Goal: Task Accomplishment & Management: Use online tool/utility

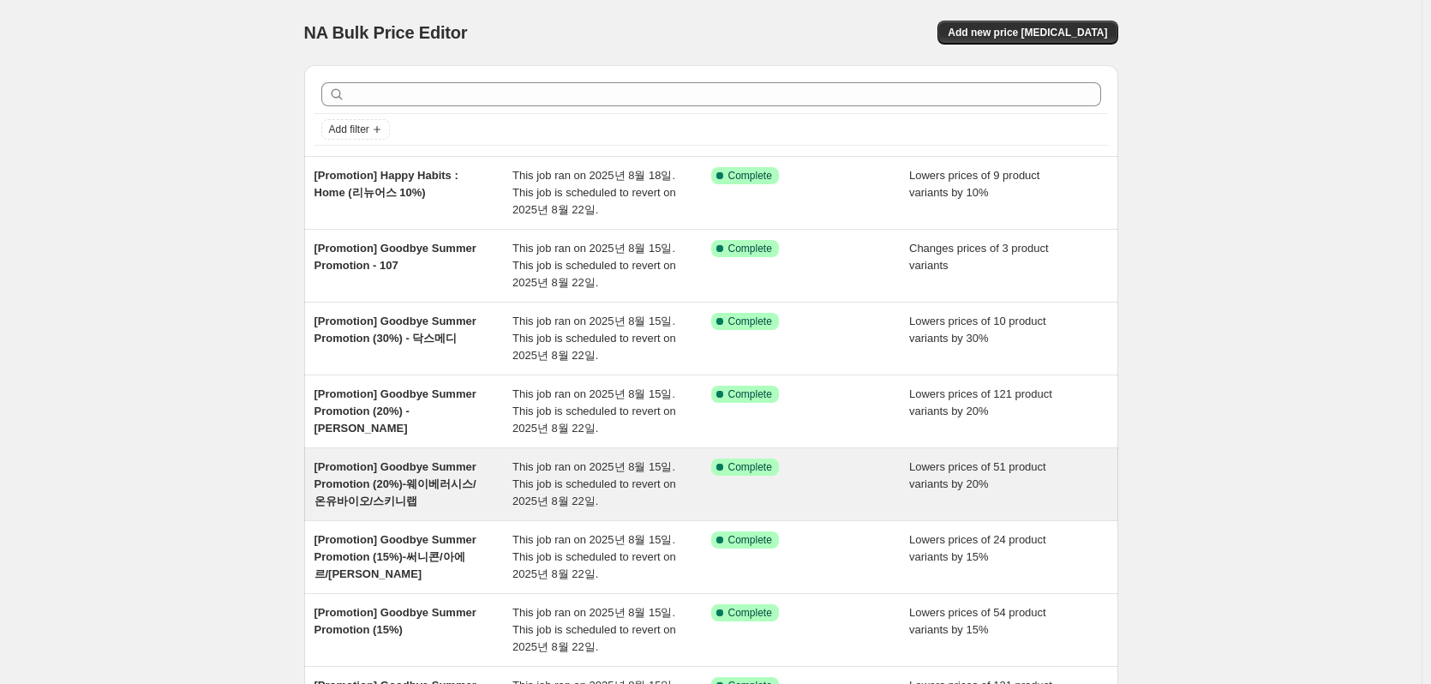
click at [456, 490] on span "[Promotion] Goodbye Summer Promotion (20%)-웨이베러시스/온유바이오/스키니랩" at bounding box center [396, 483] width 162 height 47
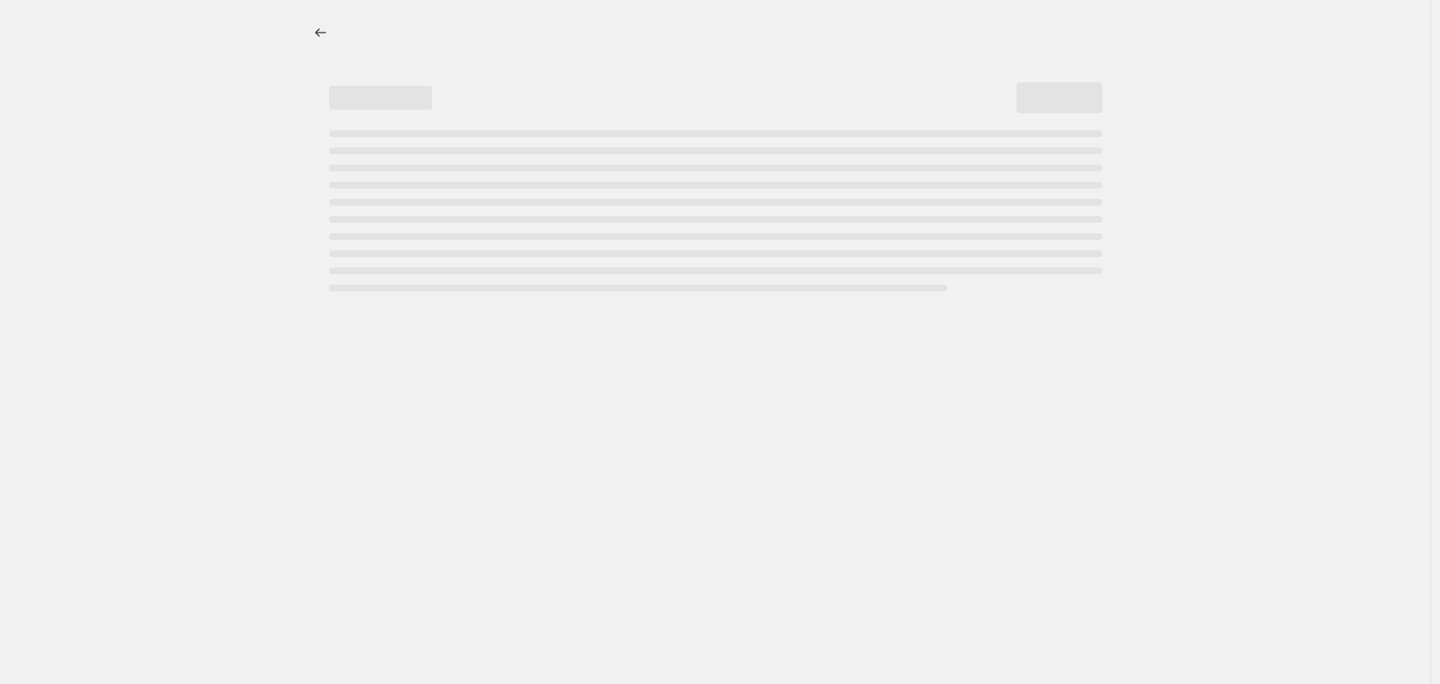
select select "percentage"
select select "vendor"
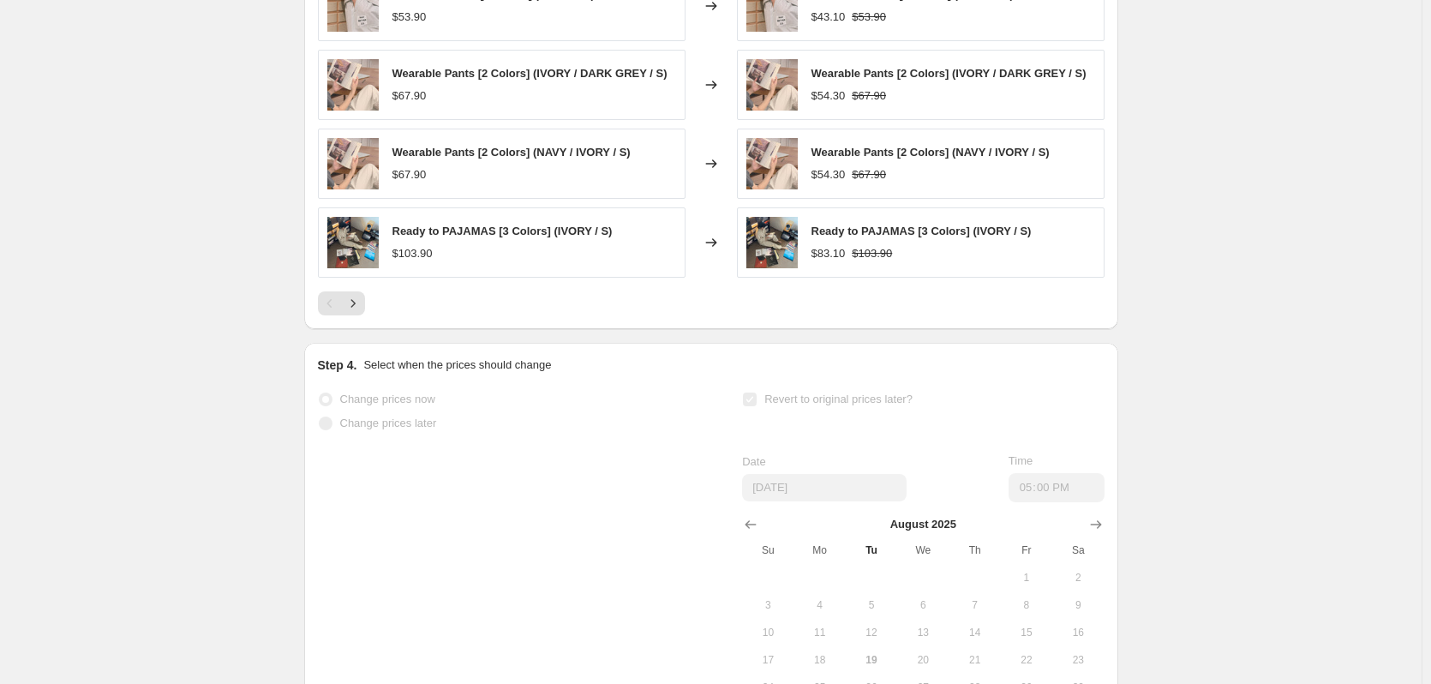
scroll to position [1714, 0]
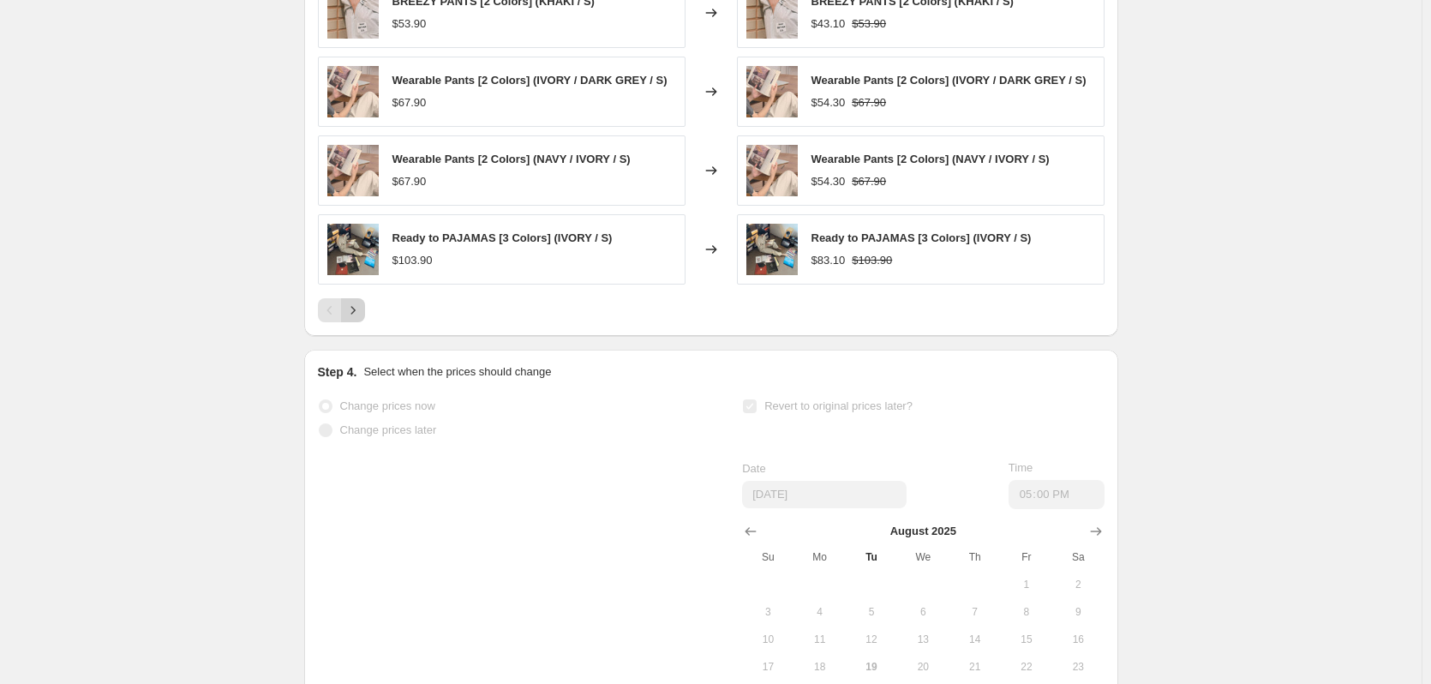
click at [353, 309] on icon "Next" at bounding box center [353, 310] width 17 height 17
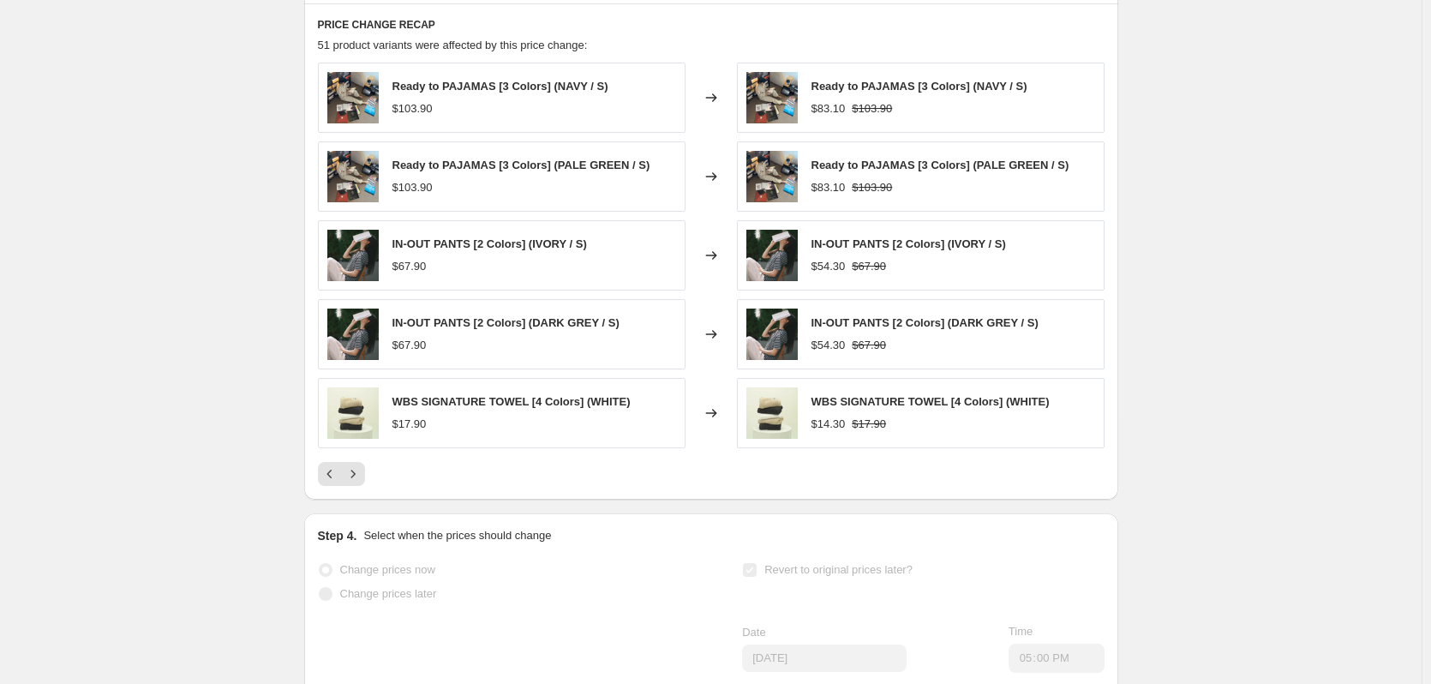
scroll to position [1543, 0]
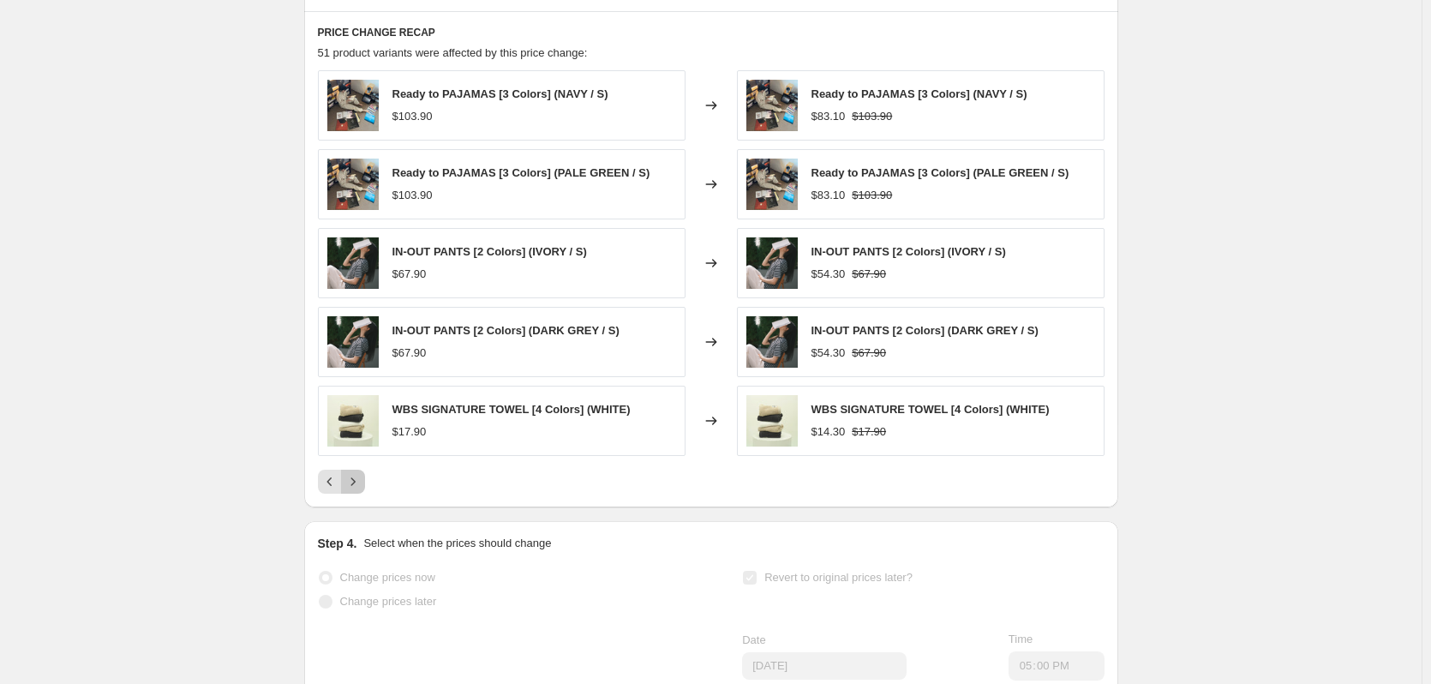
click at [360, 479] on icon "Next" at bounding box center [353, 481] width 17 height 17
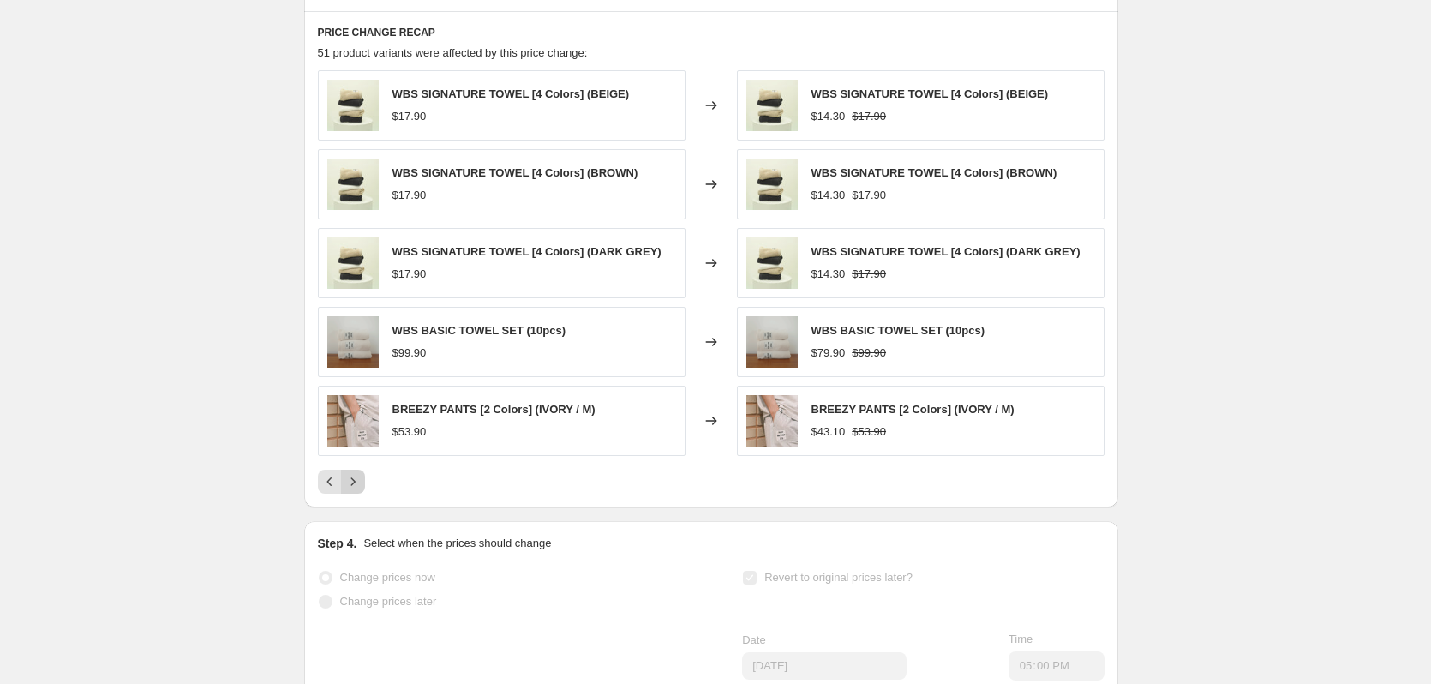
click at [360, 479] on icon "Next" at bounding box center [353, 481] width 17 height 17
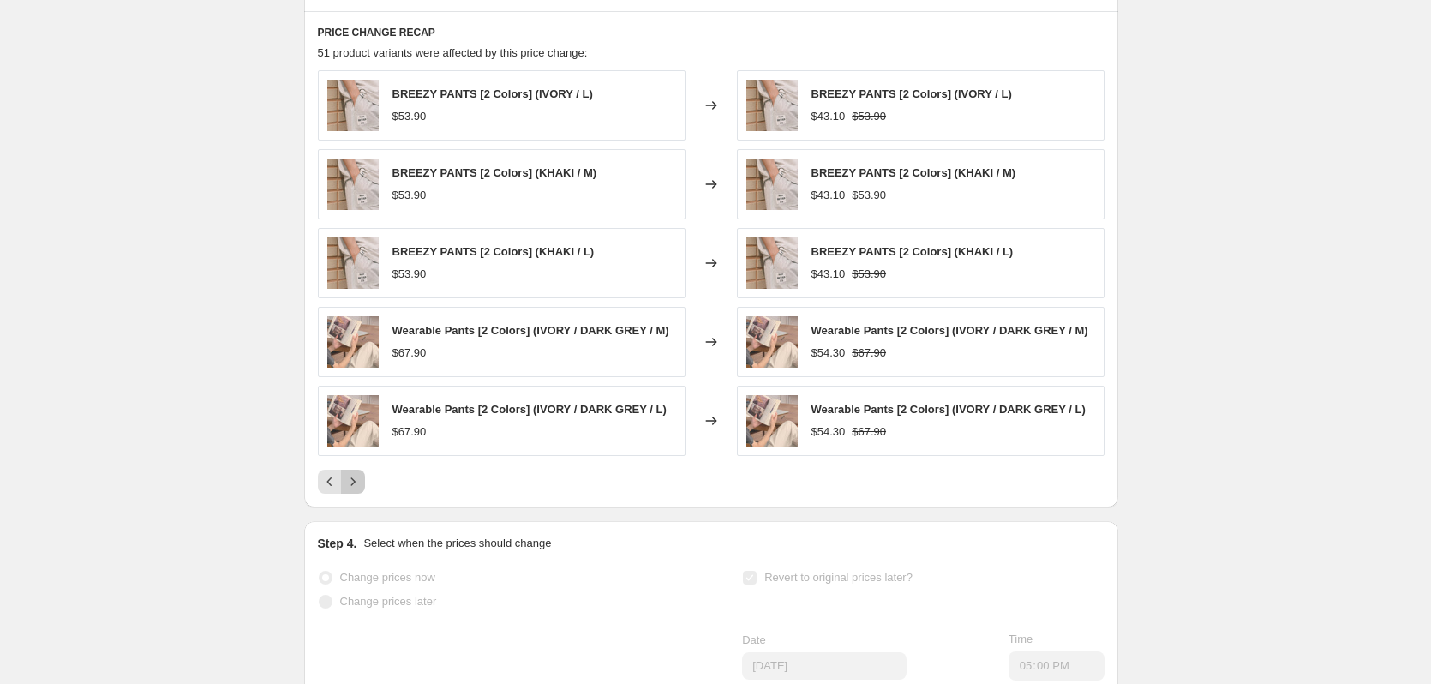
click at [360, 479] on icon "Next" at bounding box center [353, 481] width 17 height 17
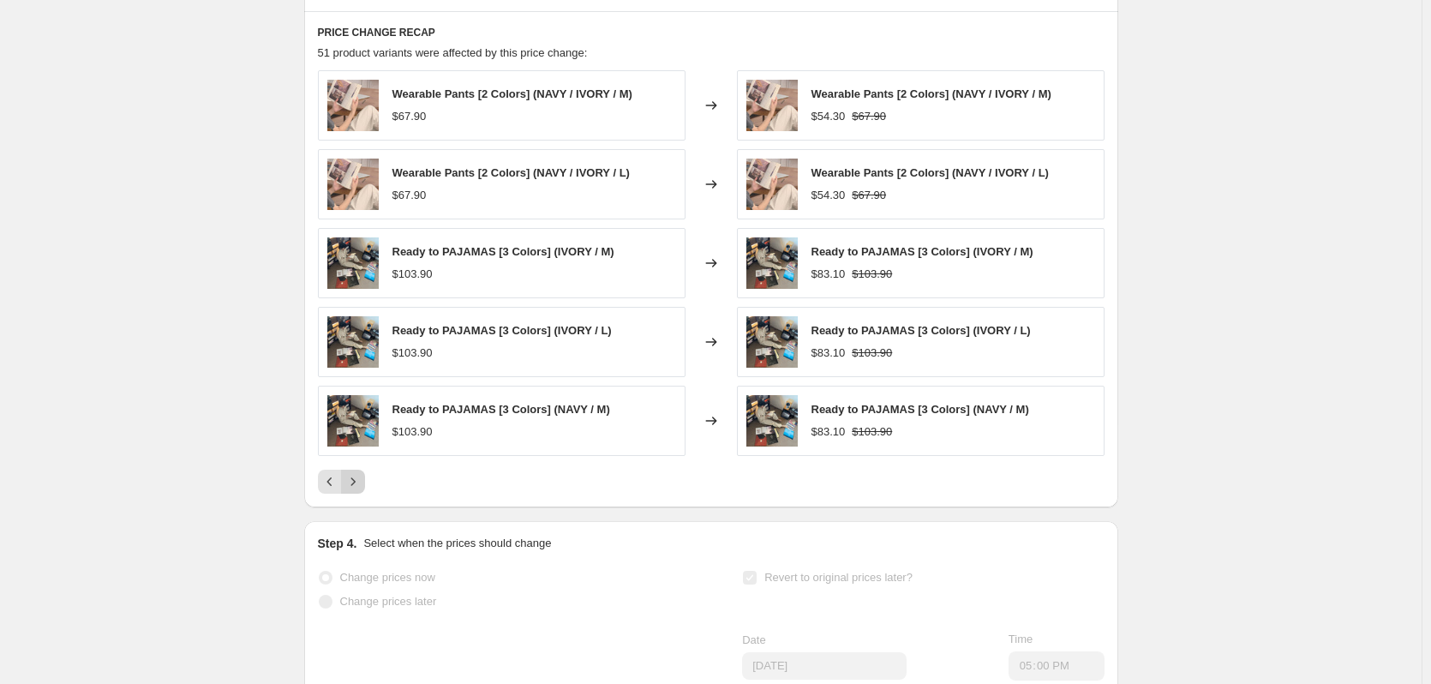
click at [365, 484] on button "Next" at bounding box center [353, 482] width 24 height 24
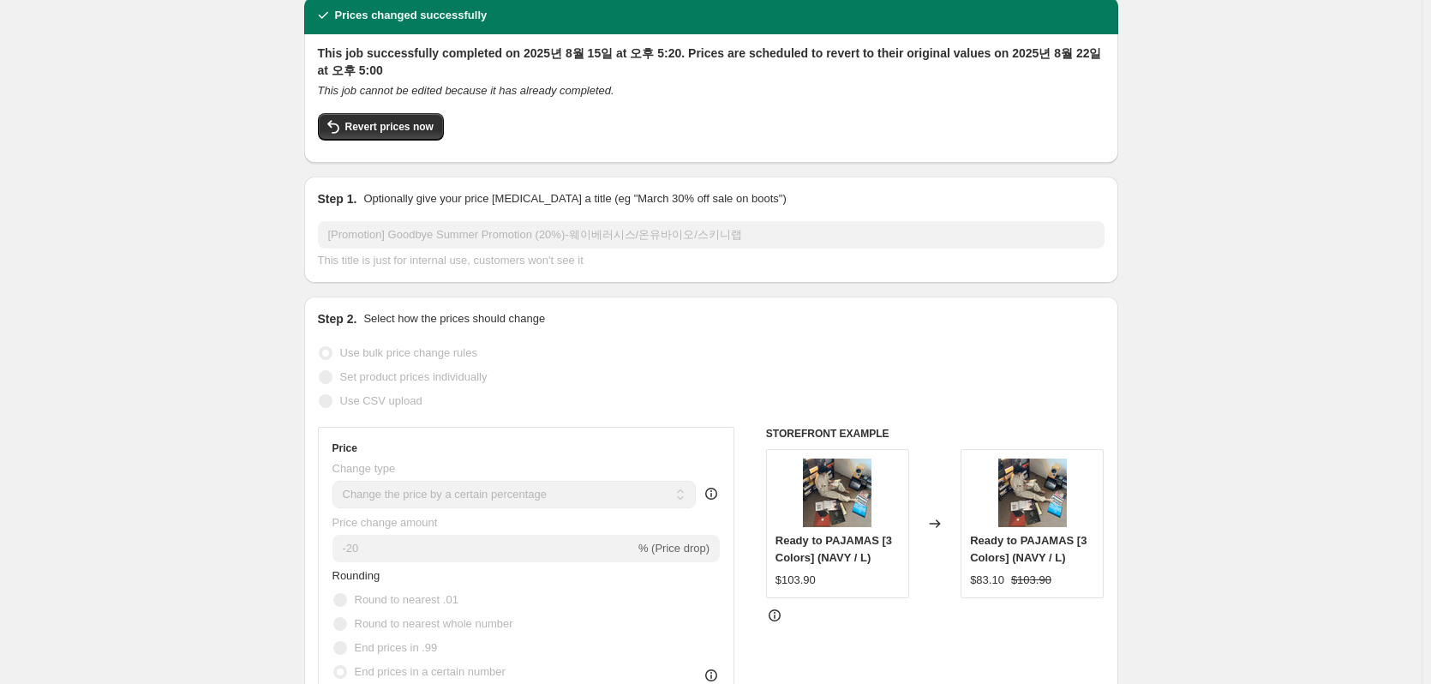
scroll to position [0, 0]
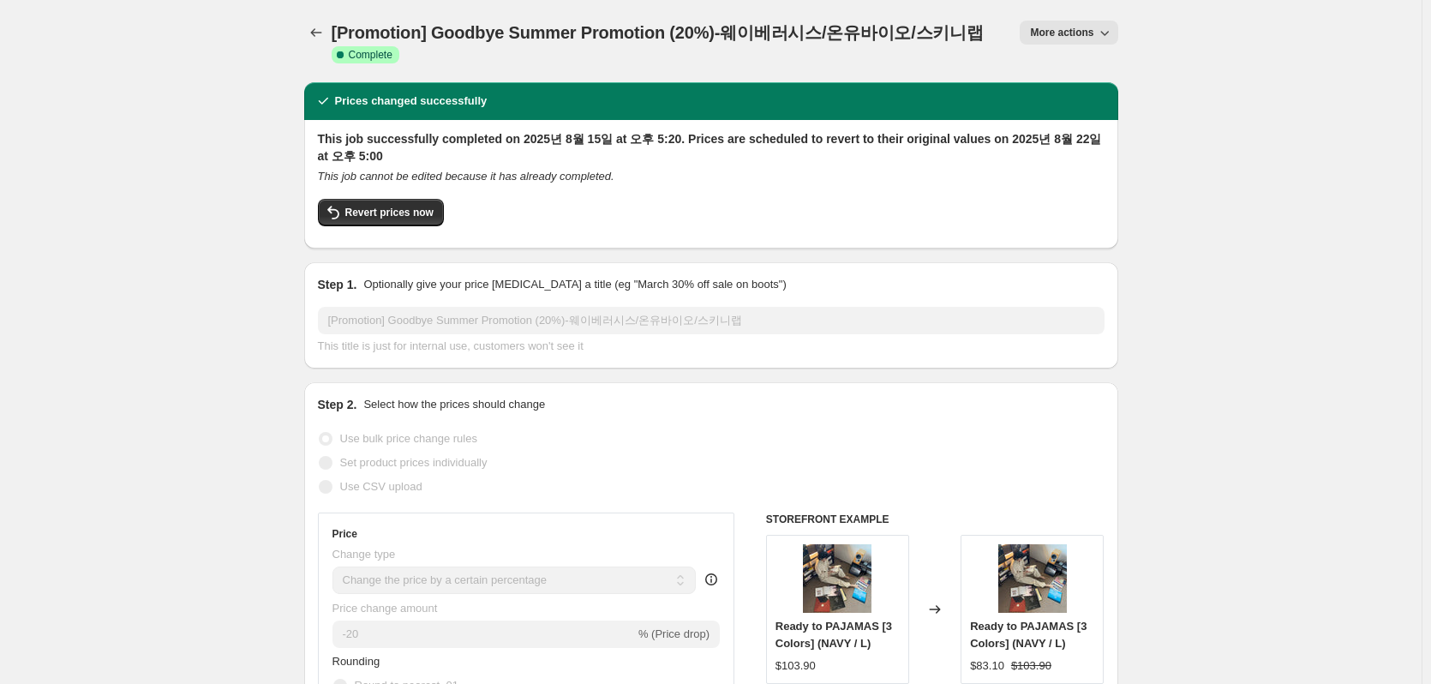
click at [1101, 26] on icon "button" at bounding box center [1104, 32] width 17 height 17
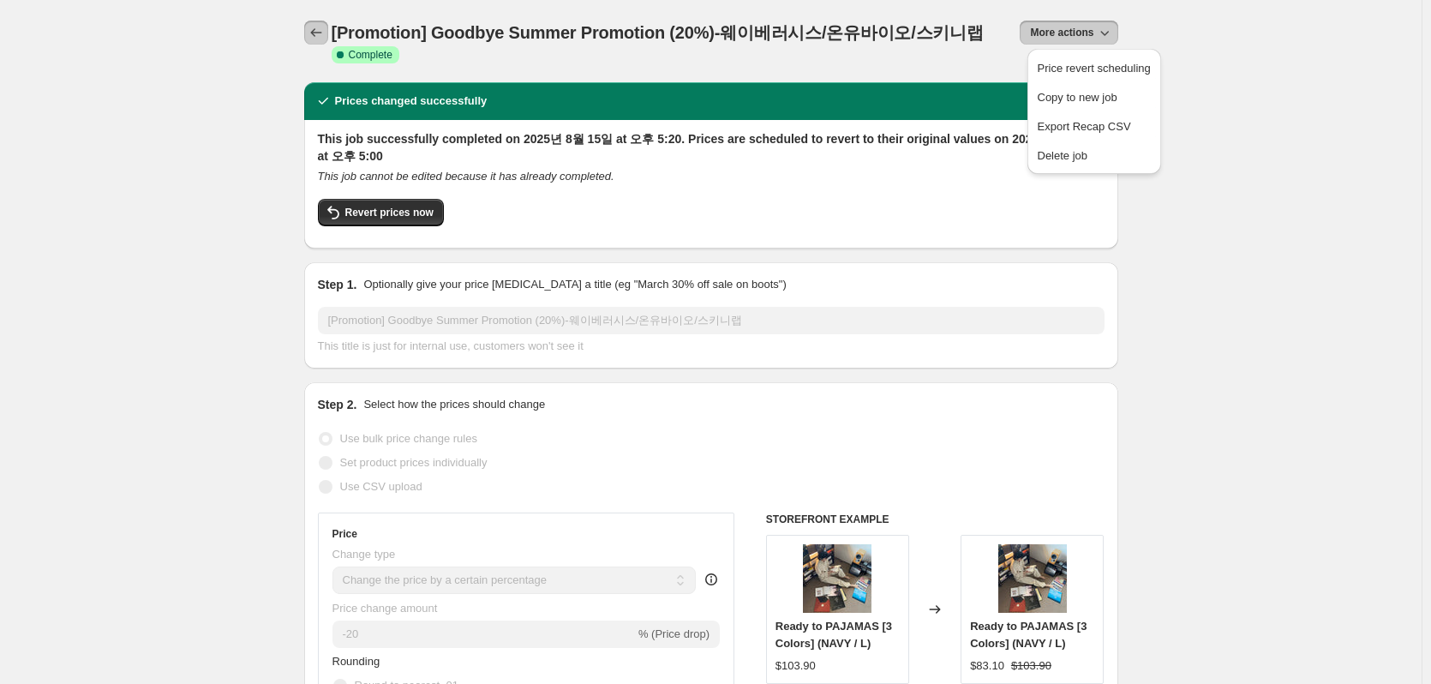
click at [320, 35] on icon "Price change jobs" at bounding box center [316, 32] width 17 height 17
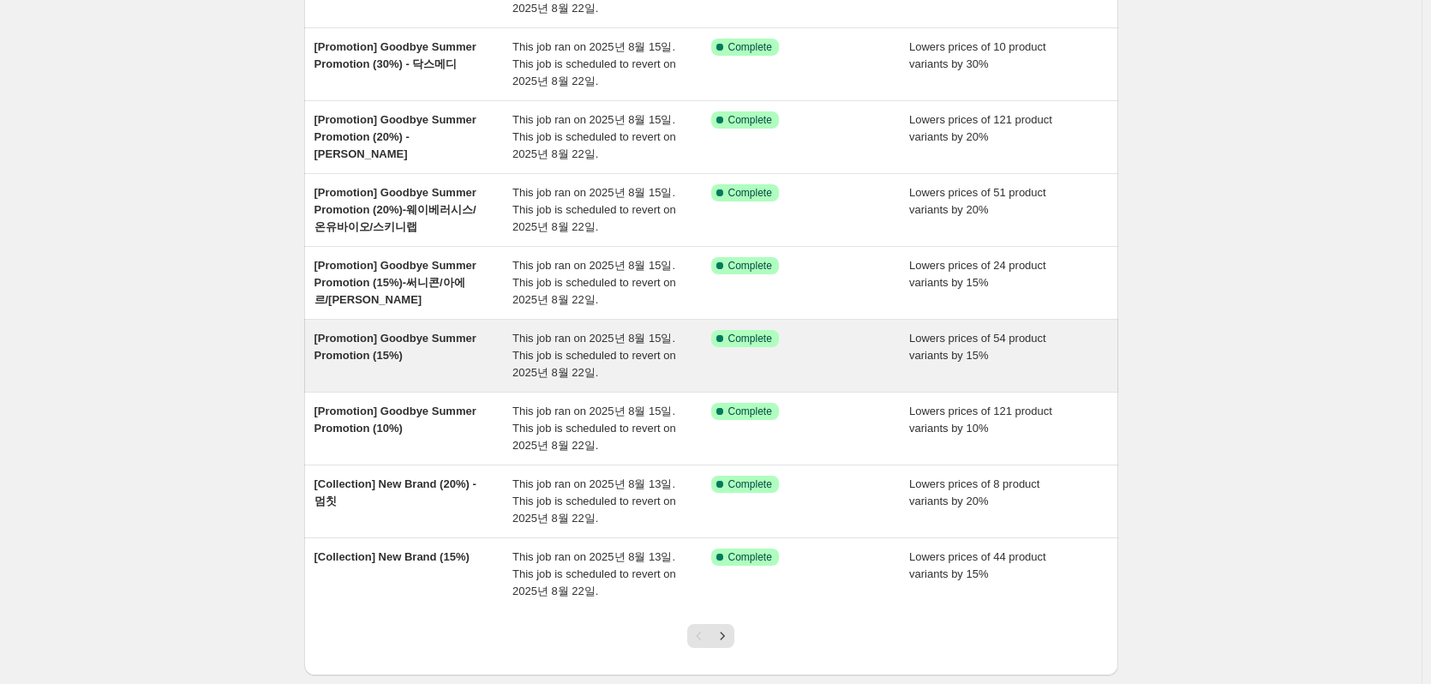
scroll to position [343, 0]
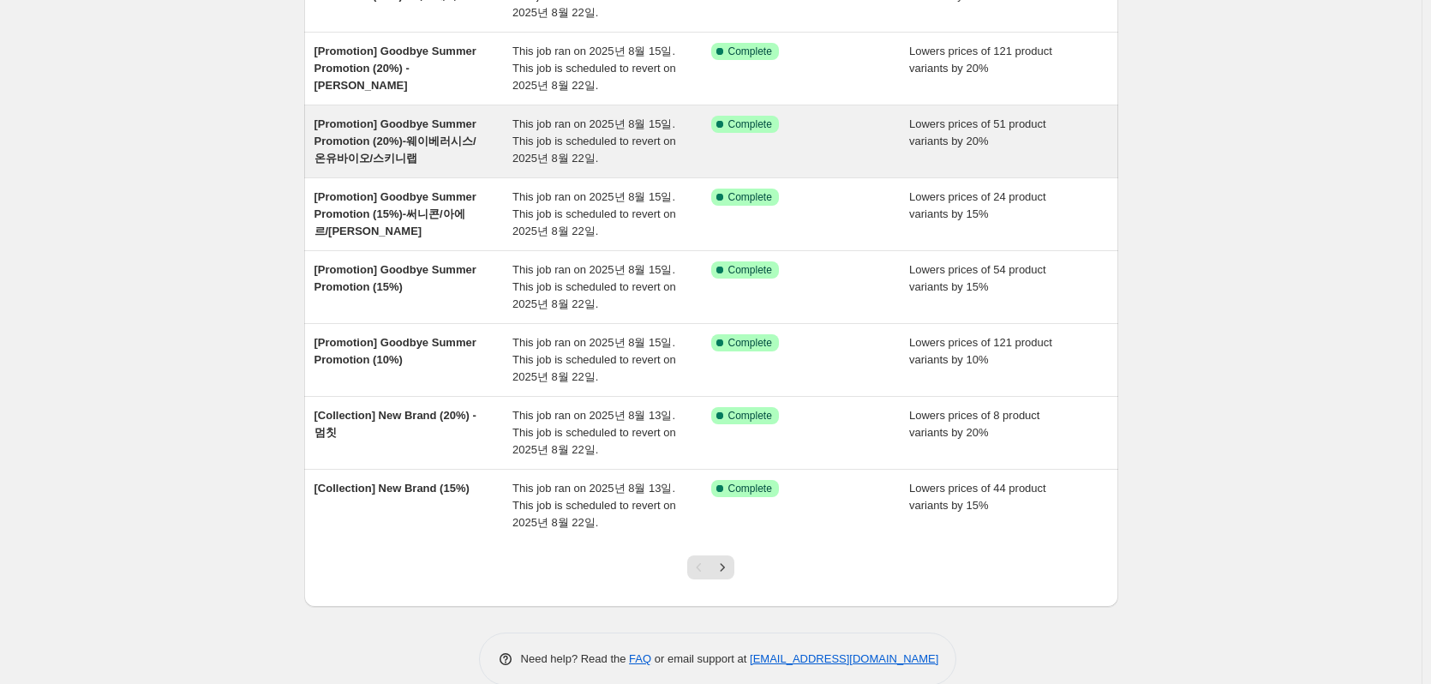
click at [461, 139] on span "[Promotion] Goodbye Summer Promotion (20%)-웨이베러시스/온유바이오/스키니랩" at bounding box center [396, 140] width 162 height 47
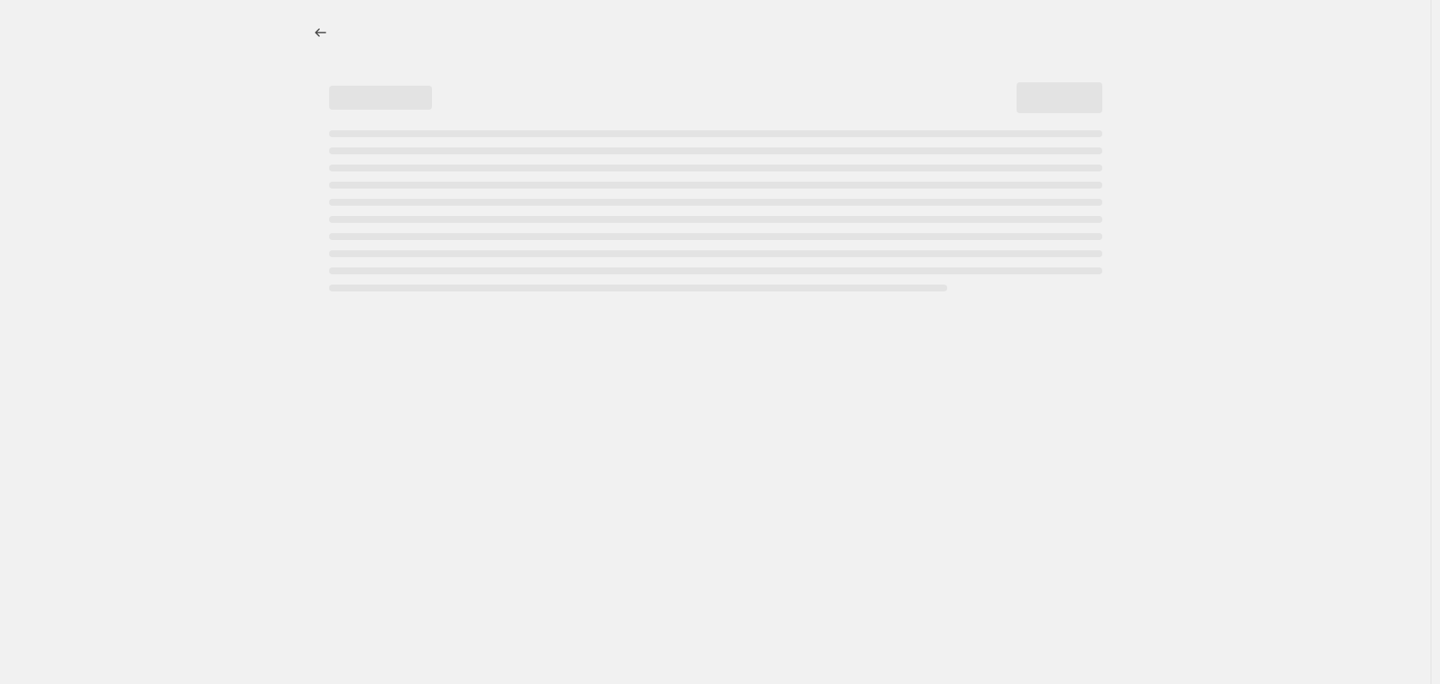
select select "percentage"
select select "vendor"
